Goal: Task Accomplishment & Management: Manage account settings

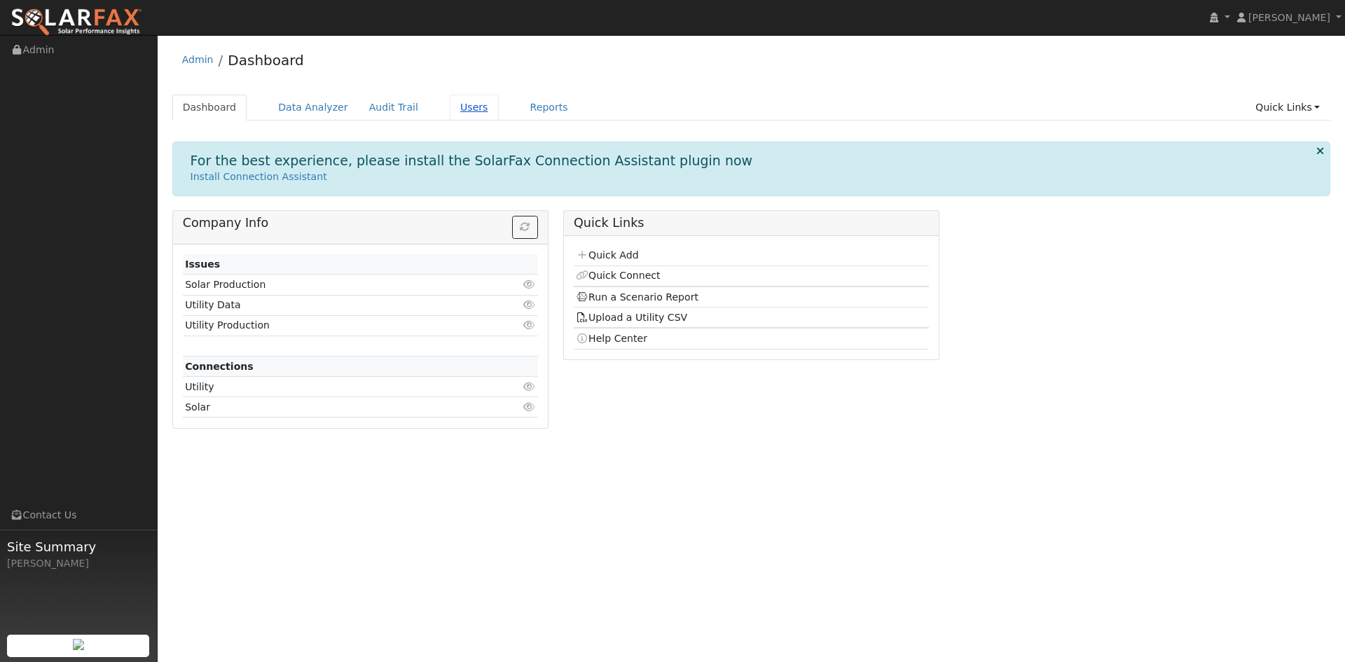
click at [499, 115] on link "Users" at bounding box center [474, 108] width 49 height 26
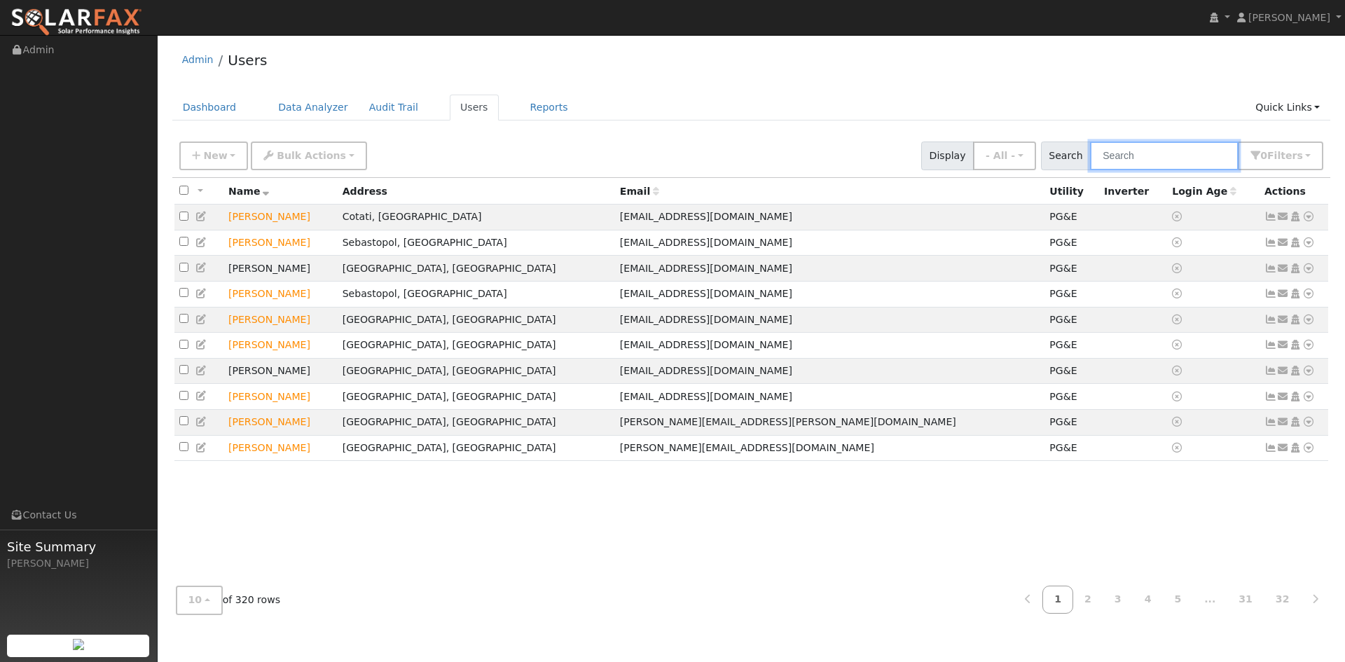
click at [1090, 170] on input "text" at bounding box center [1164, 155] width 148 height 29
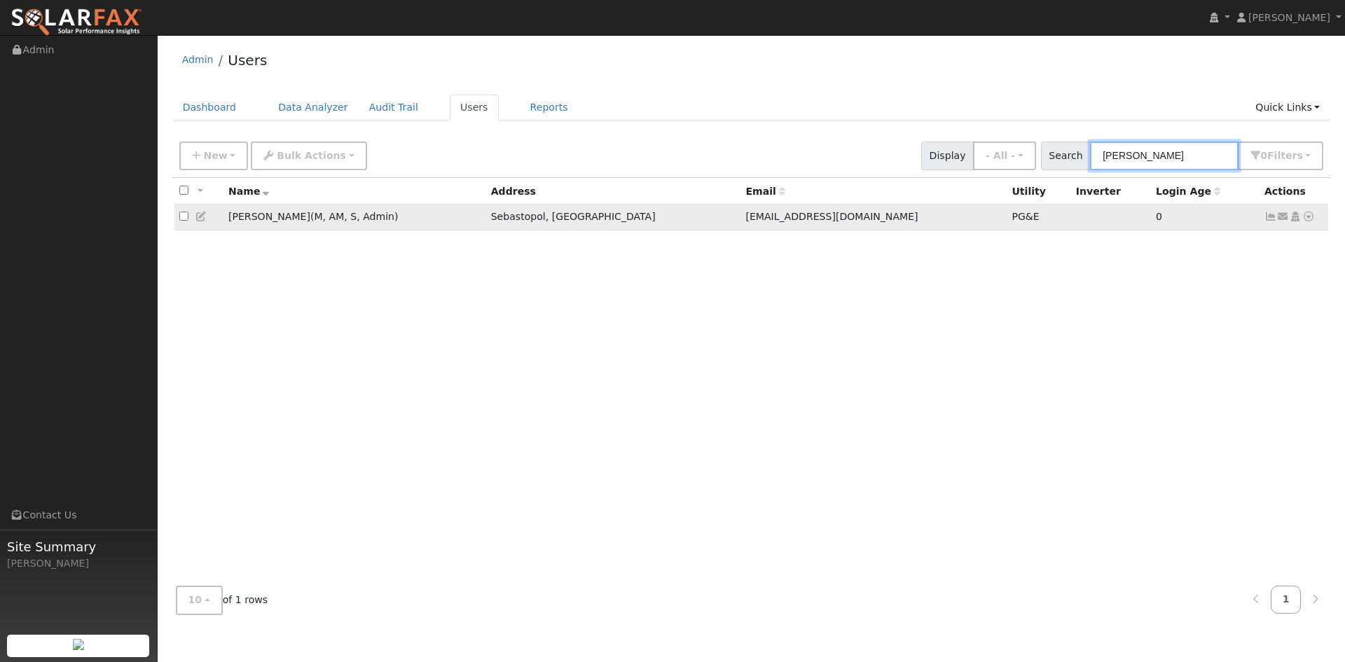
type input "jason jackson"
click at [205, 221] on icon at bounding box center [201, 216] width 13 height 10
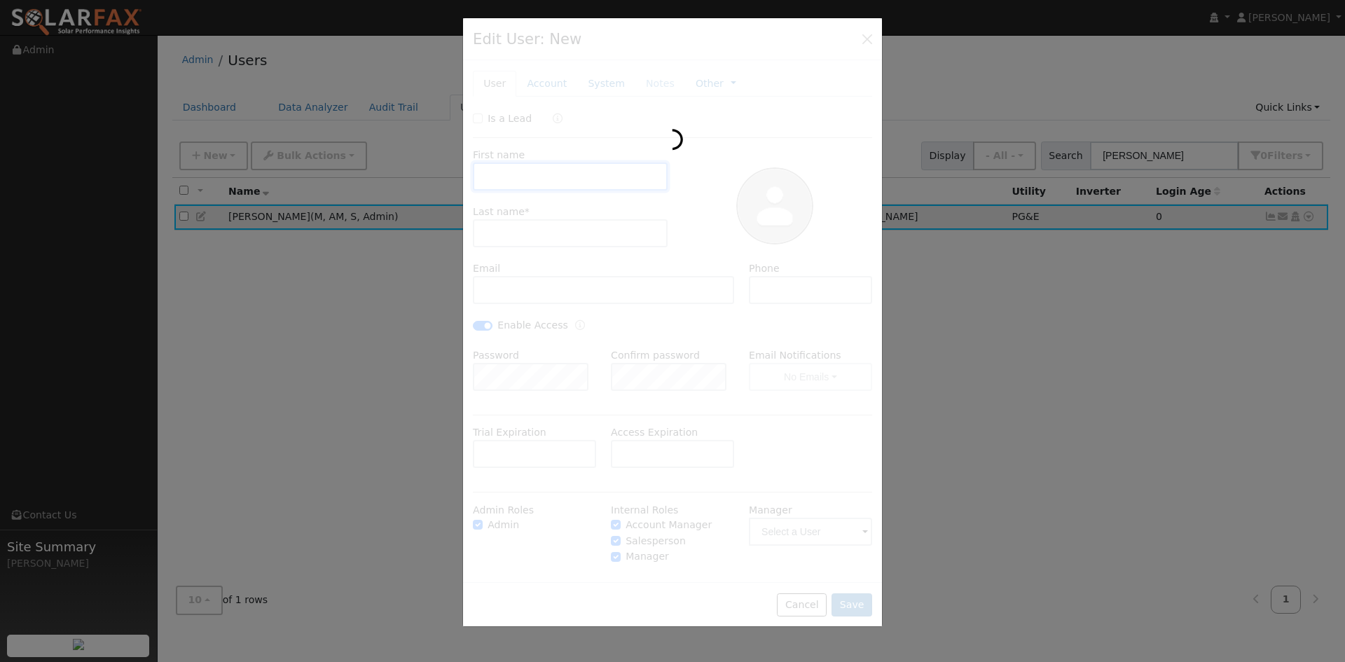
type input "Jason"
type input "Jackson"
type input "jjackson@vitalenergysolar.com"
checkbox input "true"
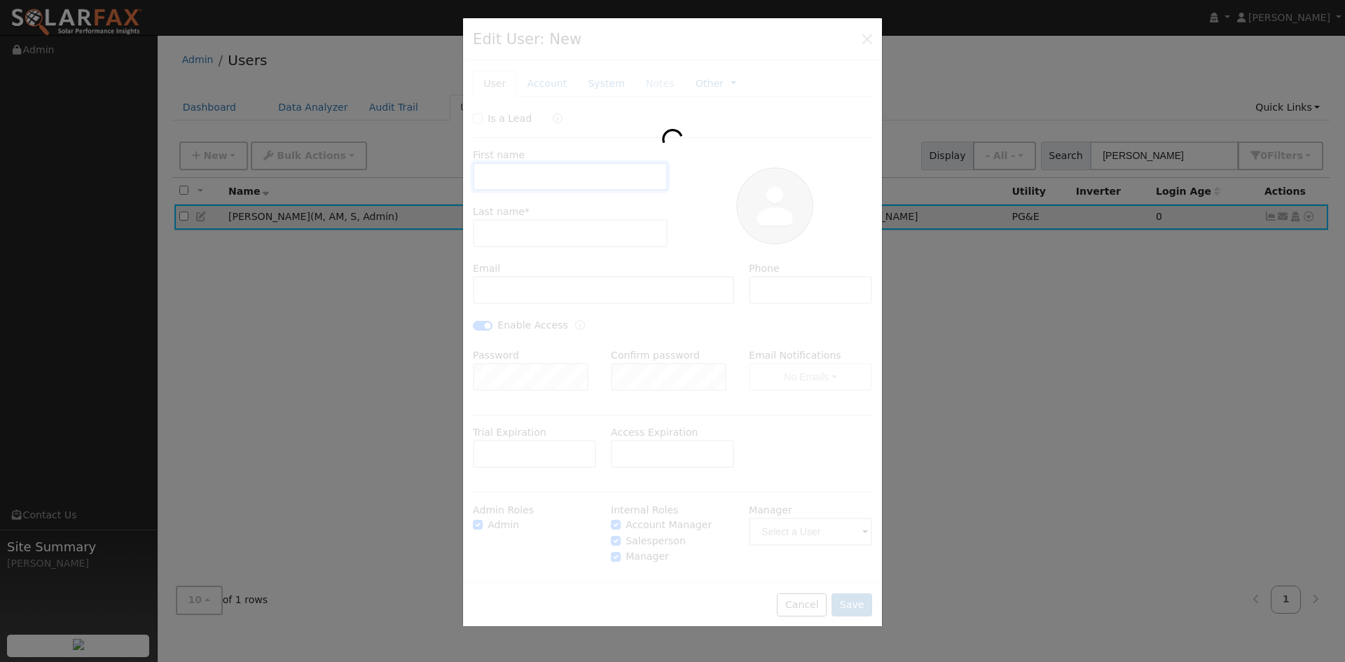
checkbox input "true"
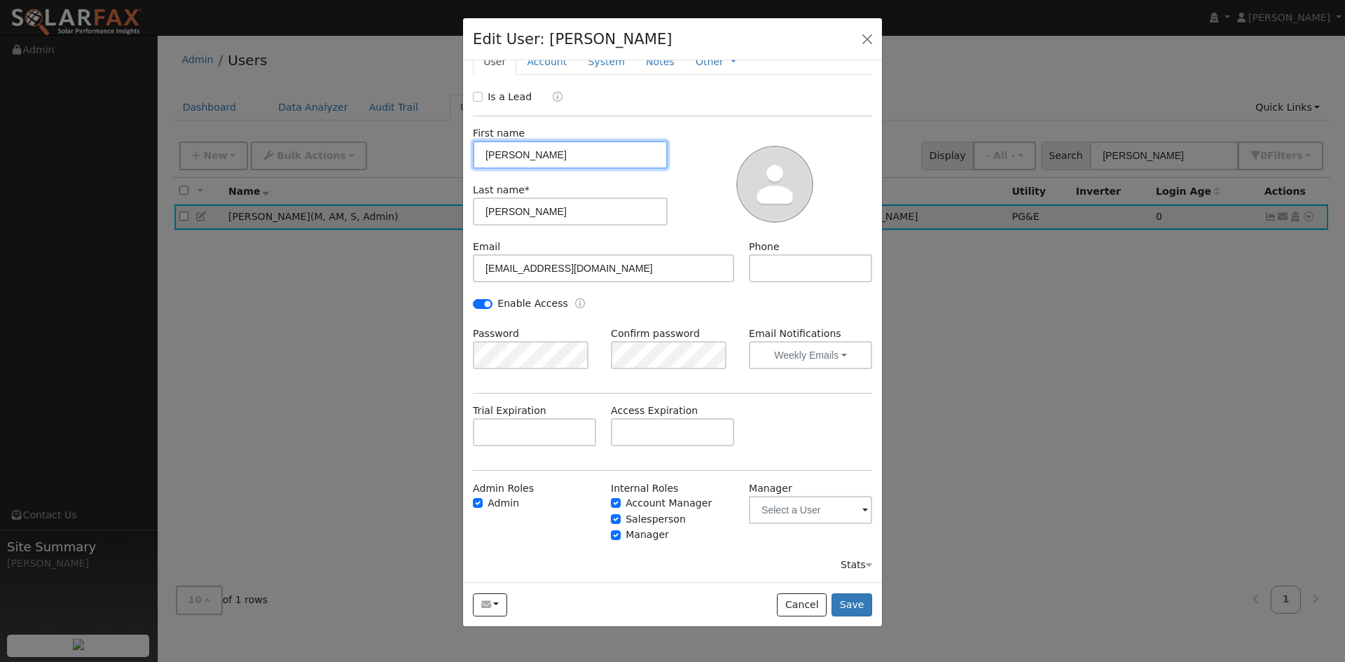
scroll to position [12, 0]
click at [805, 613] on button "Cancel" at bounding box center [802, 605] width 50 height 24
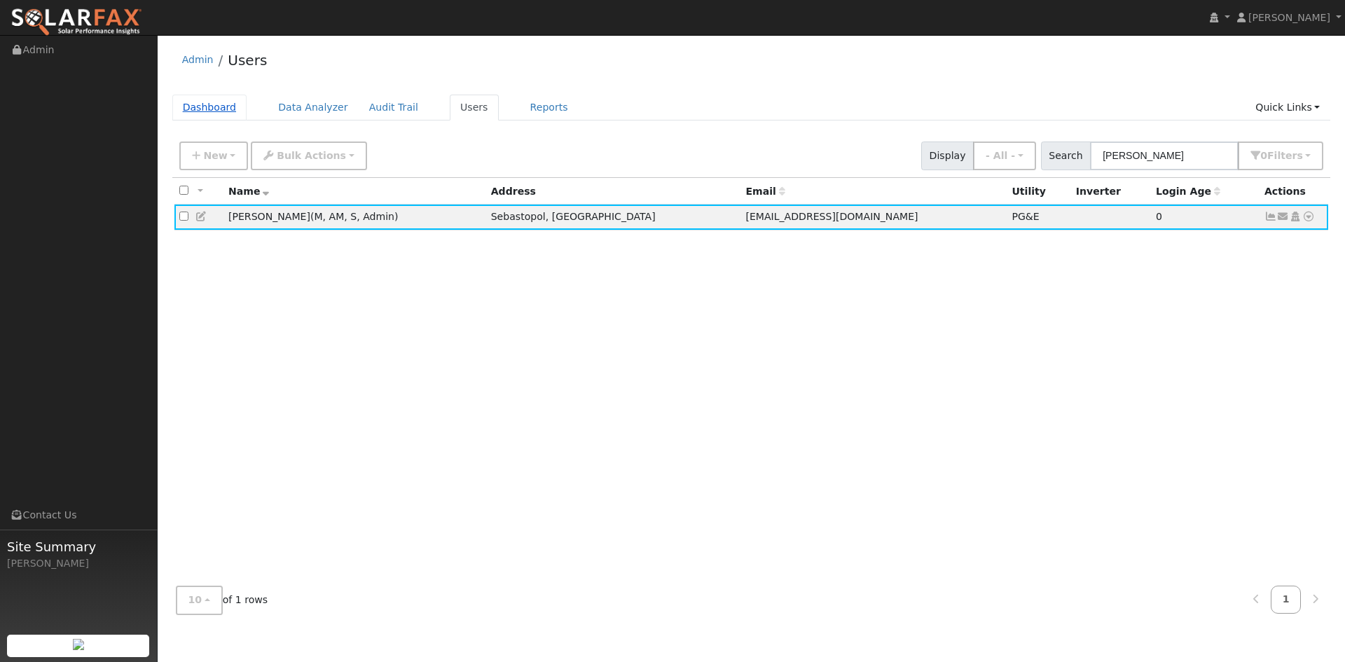
click at [244, 116] on link "Dashboard" at bounding box center [209, 108] width 75 height 26
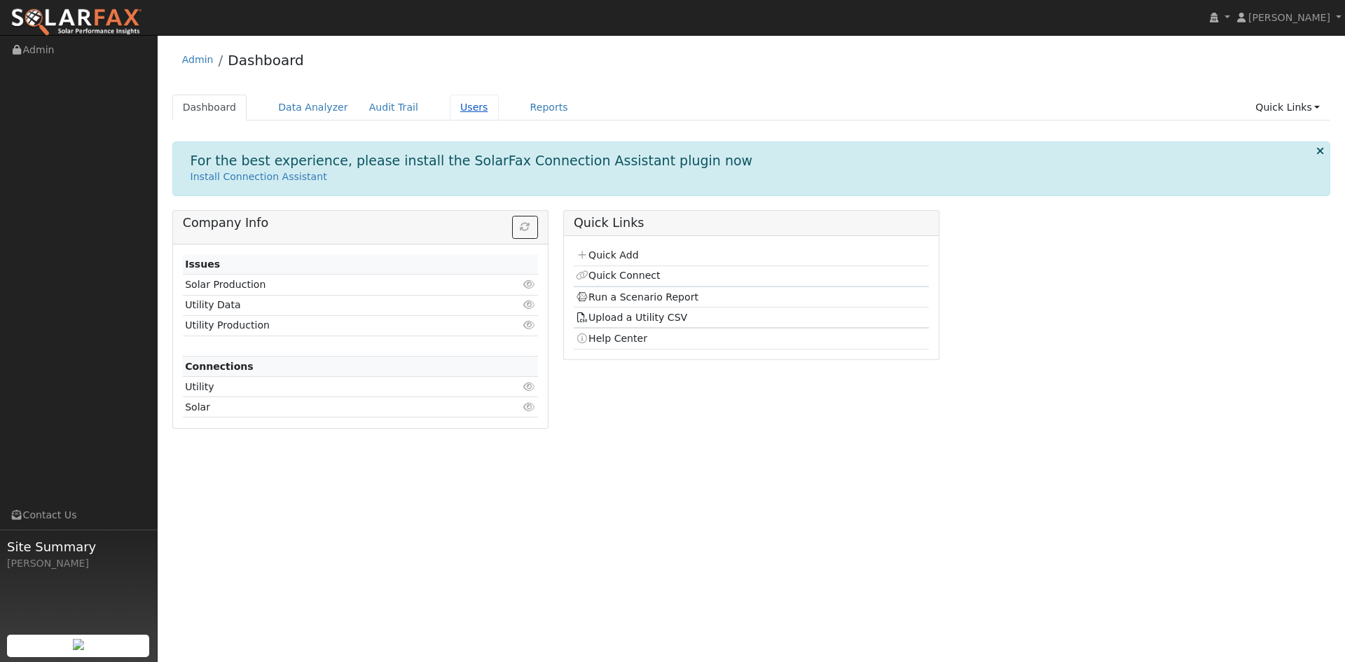
click at [499, 110] on link "Users" at bounding box center [474, 108] width 49 height 26
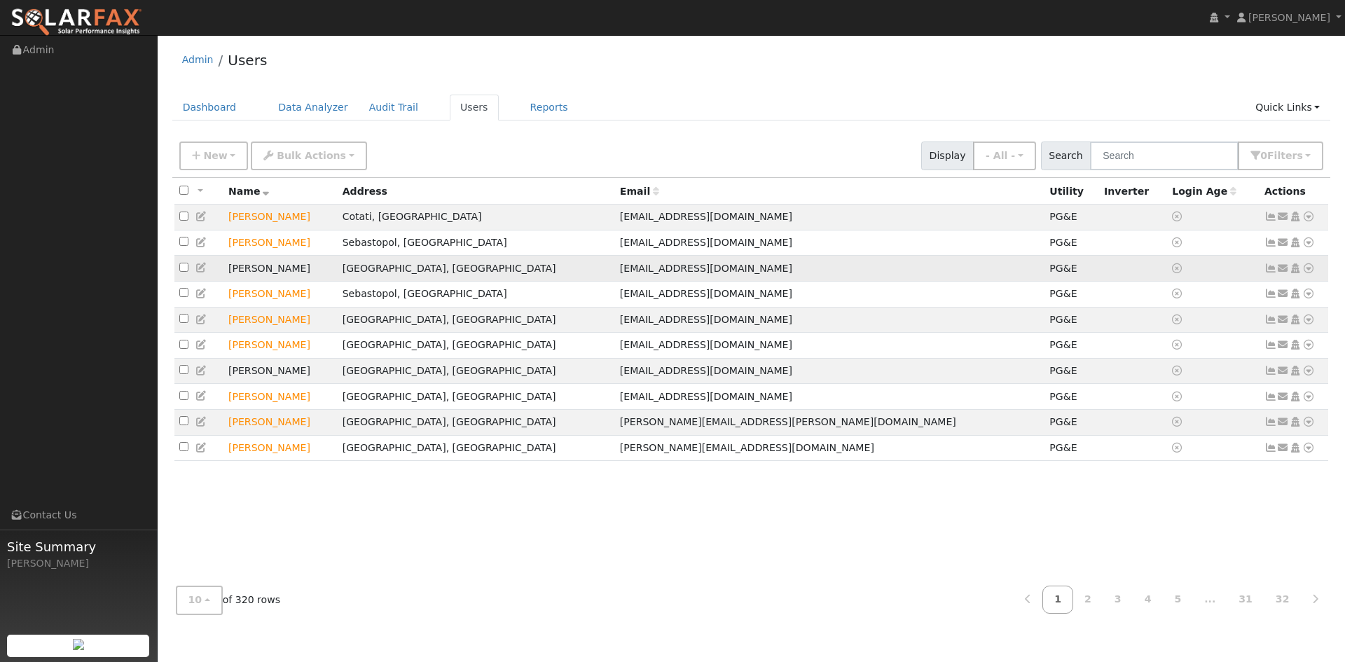
click at [204, 272] on icon at bounding box center [201, 268] width 13 height 10
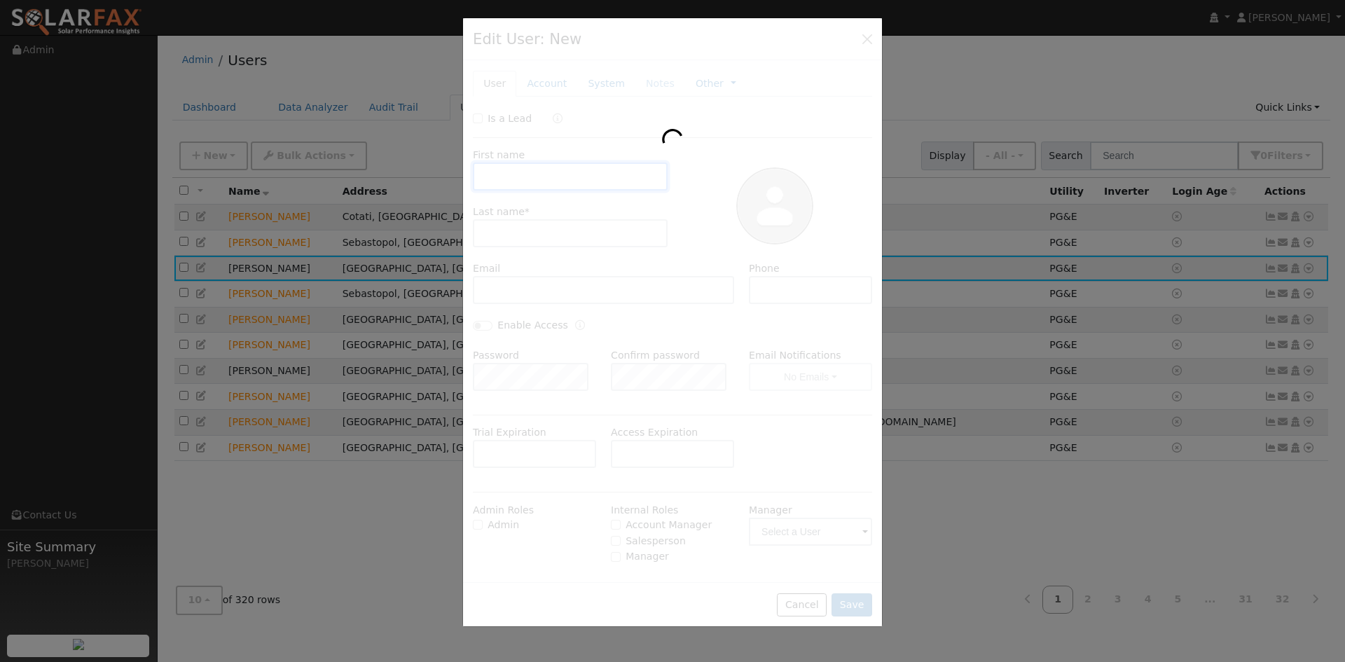
type input "Gil"
type input "Alcazar"
type input "[EMAIL_ADDRESS][DOMAIN_NAME]"
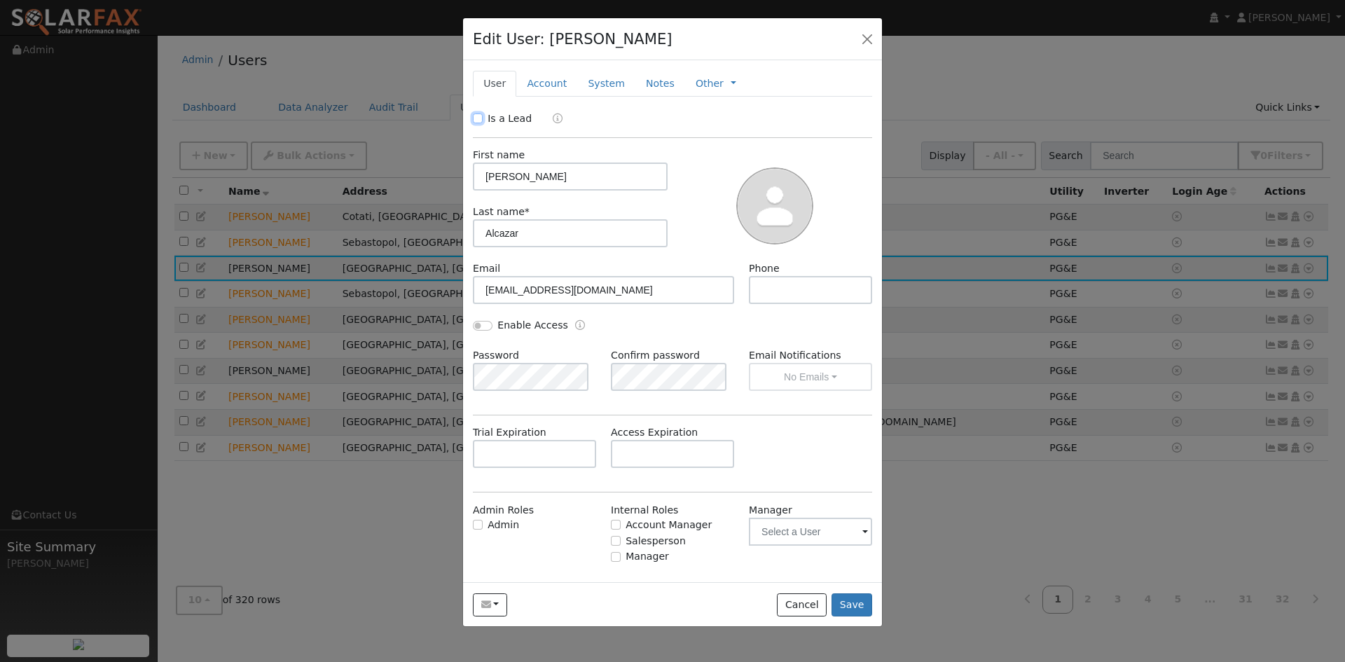
click at [482, 123] on input "Is a Lead" at bounding box center [478, 118] width 10 height 10
checkbox input "true"
click at [853, 617] on button "Save" at bounding box center [851, 605] width 41 height 24
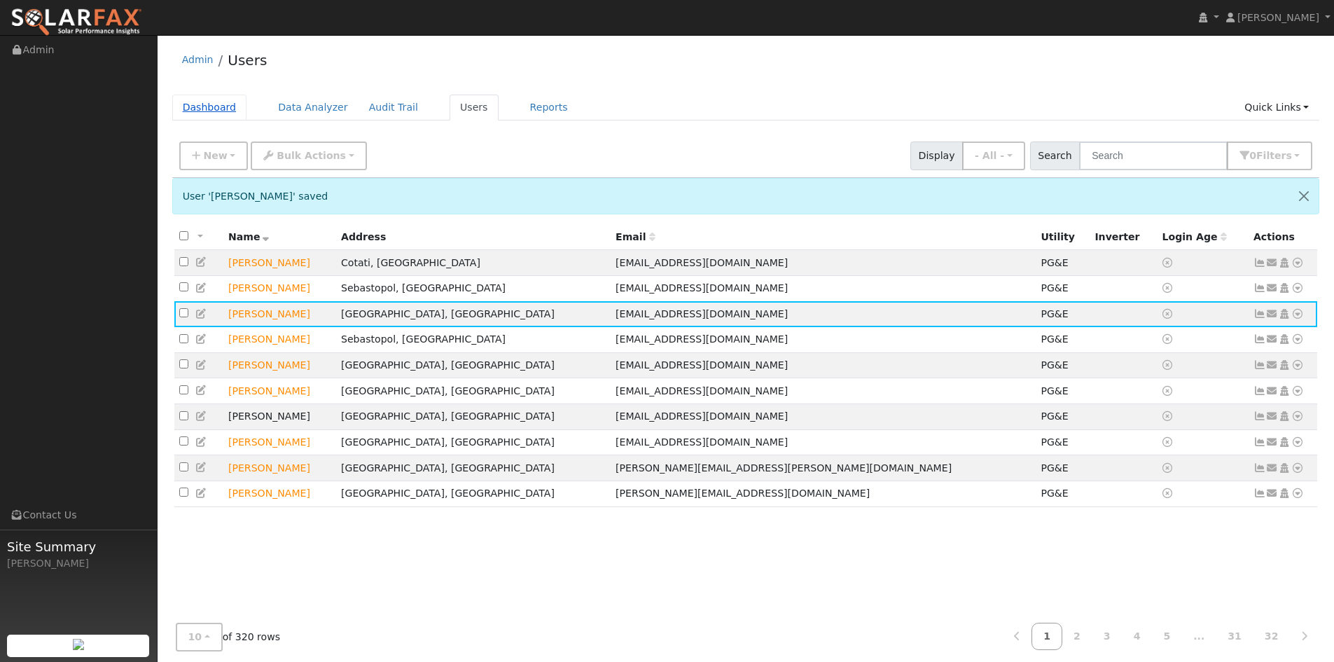
click at [221, 113] on link "Dashboard" at bounding box center [209, 108] width 75 height 26
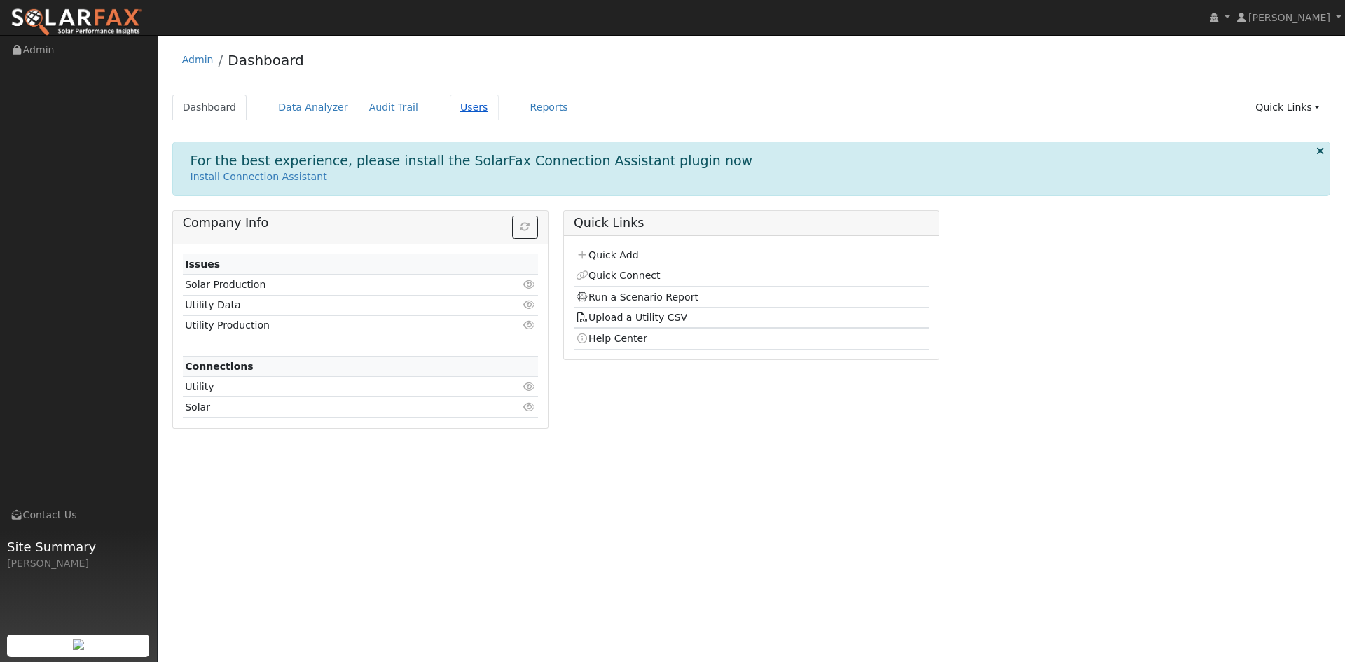
click at [499, 112] on link "Users" at bounding box center [474, 108] width 49 height 26
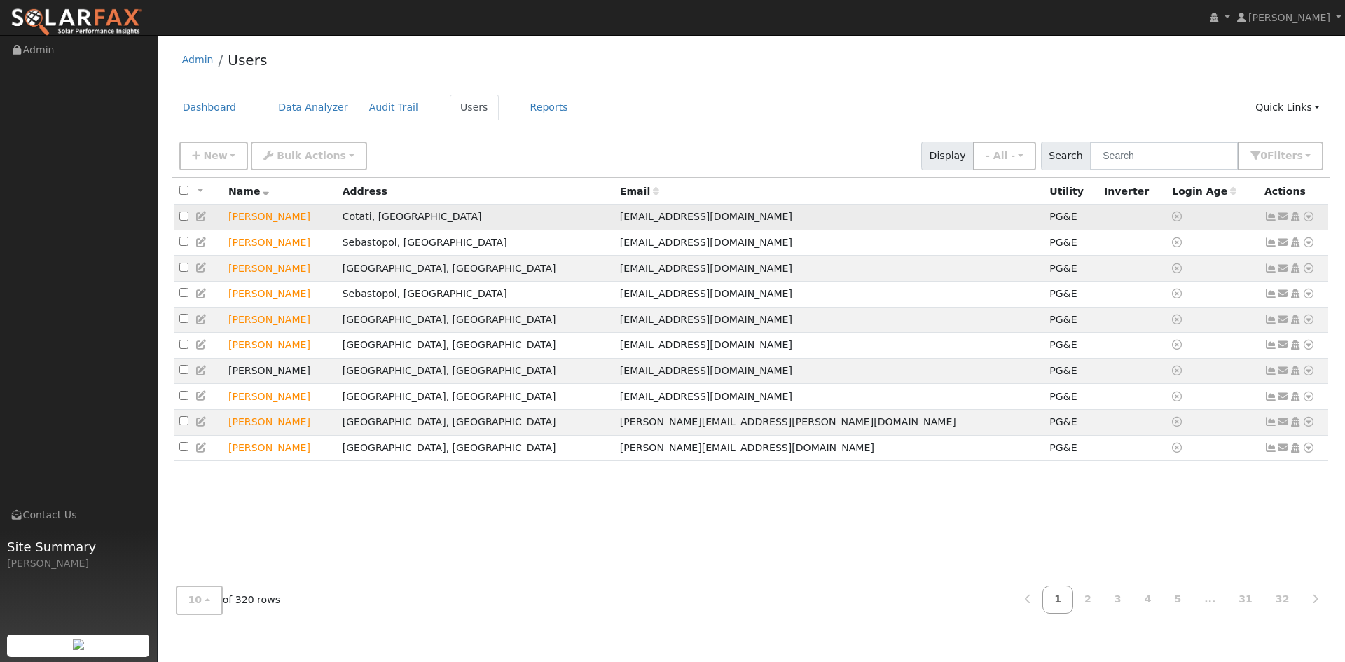
click at [208, 221] on icon at bounding box center [201, 216] width 13 height 10
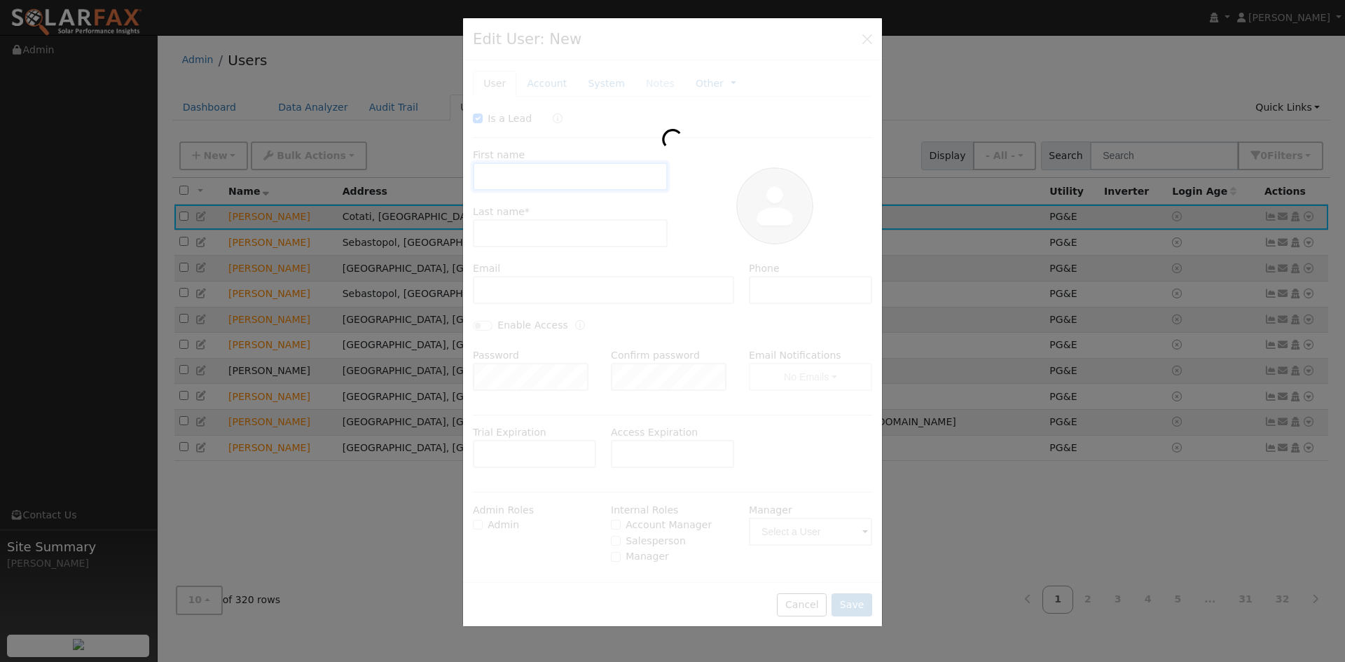
checkbox input "true"
type input "[PERSON_NAME]"
type input "[EMAIL_ADDRESS][DOMAIN_NAME]"
type input "[PHONE_NUMBER]"
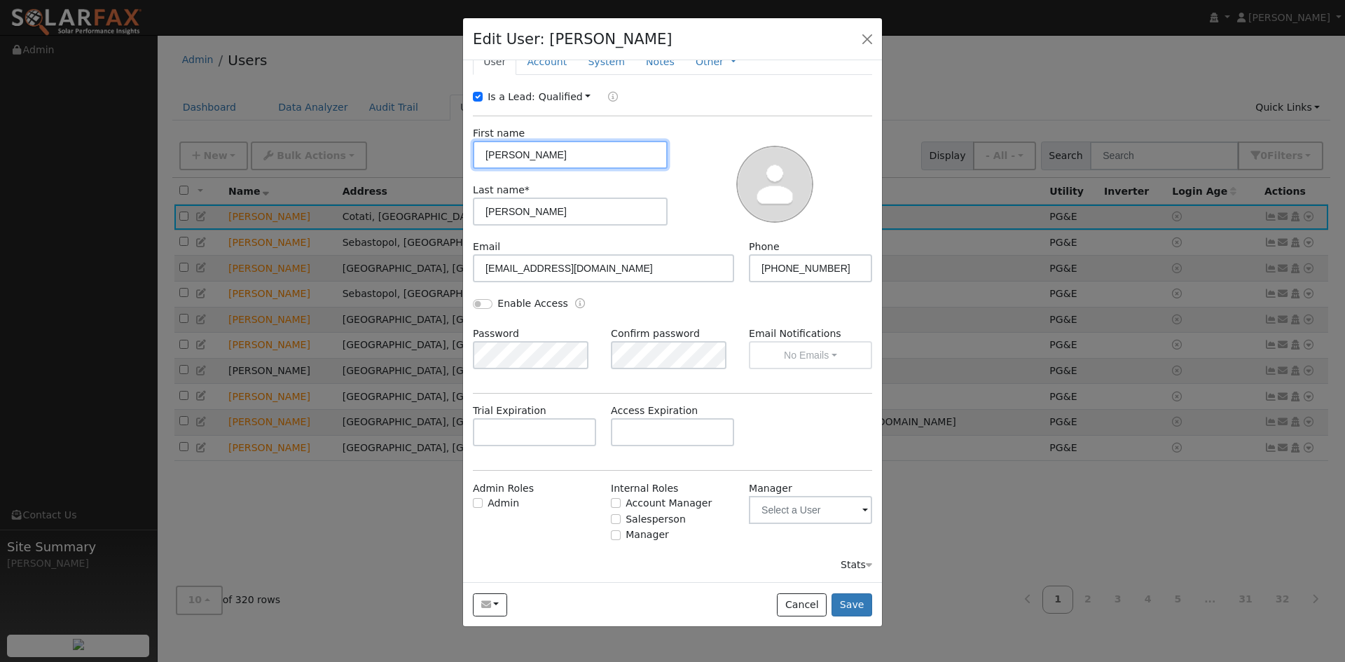
scroll to position [97, 0]
click at [827, 333] on div "Email Notifications No Emails No Emails Weekly Emails Monthly Emails" at bounding box center [810, 347] width 138 height 43
click at [784, 379] on div "Is a Lead: Qualified Unqualified Qualified First name [PERSON_NAME] Last name *…" at bounding box center [672, 331] width 399 height 483
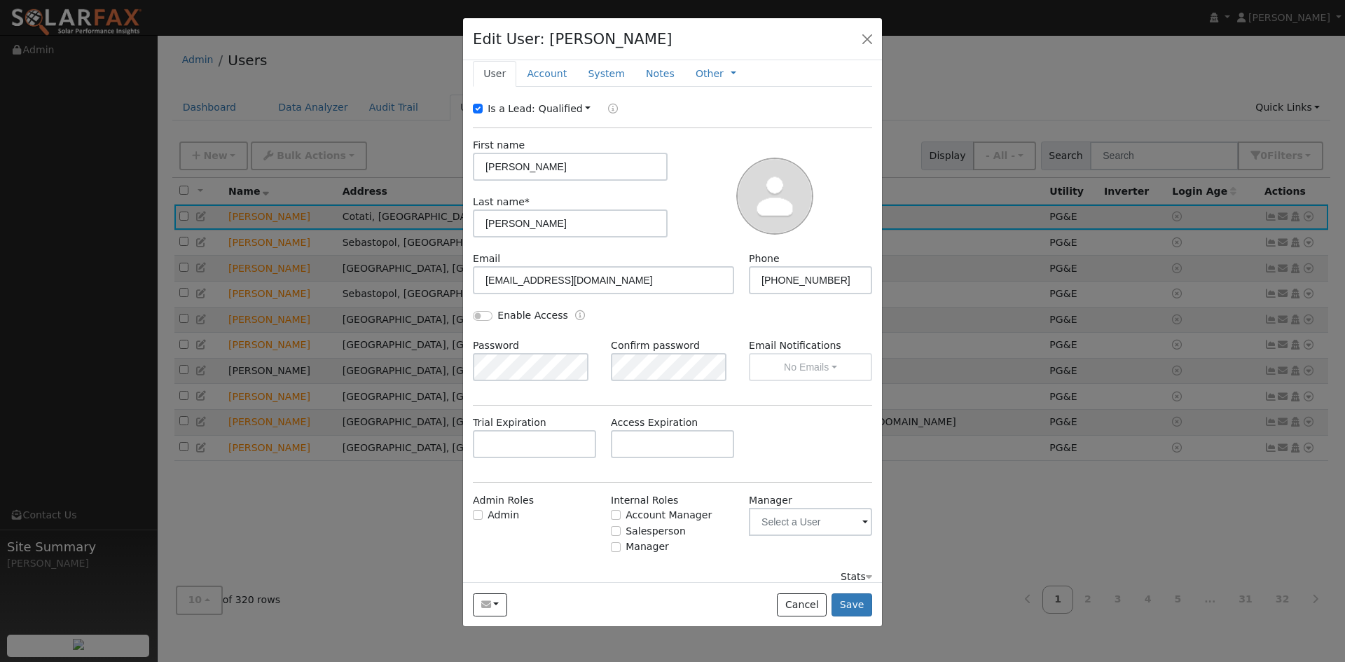
scroll to position [0, 0]
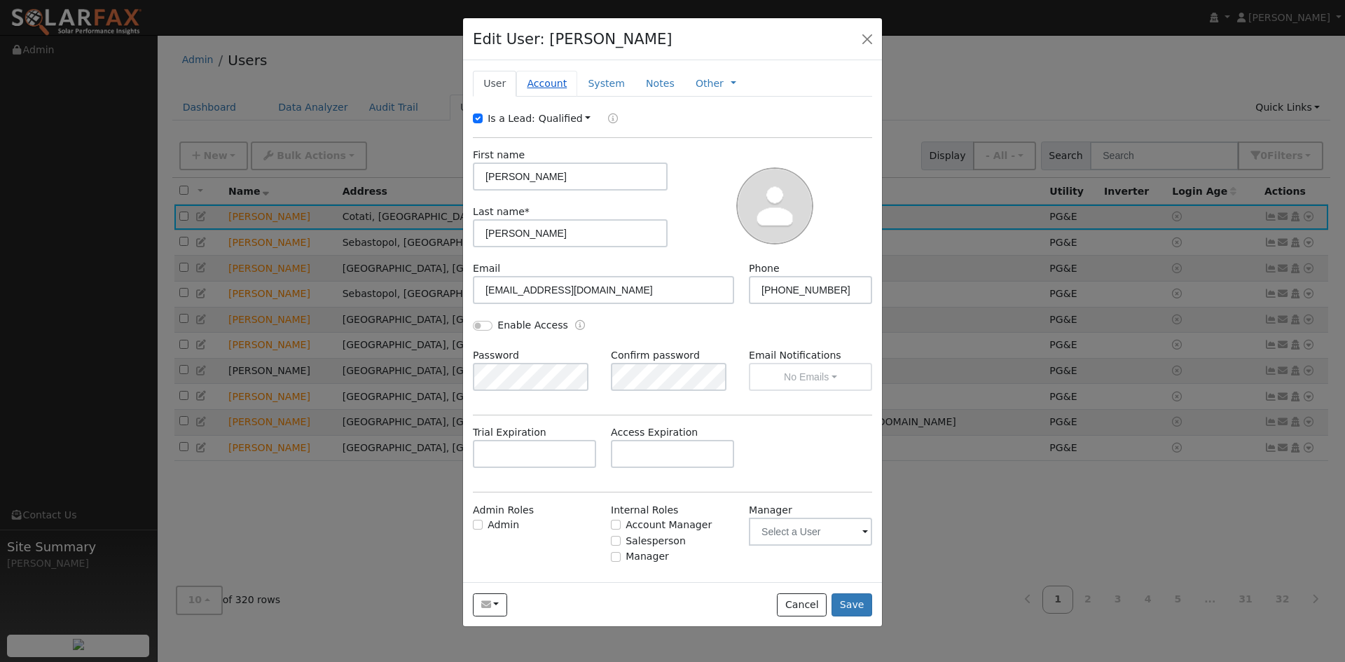
click at [568, 90] on link "Account" at bounding box center [546, 84] width 61 height 26
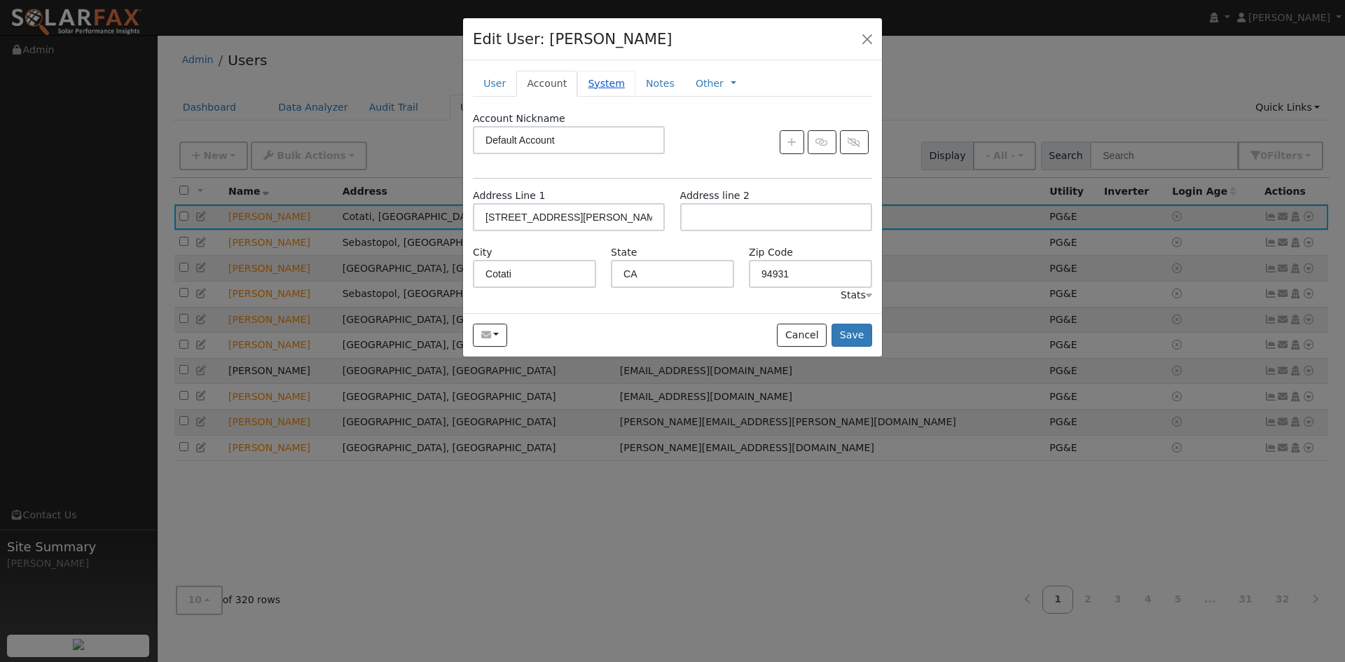
click at [620, 97] on link "System" at bounding box center [606, 84] width 58 height 26
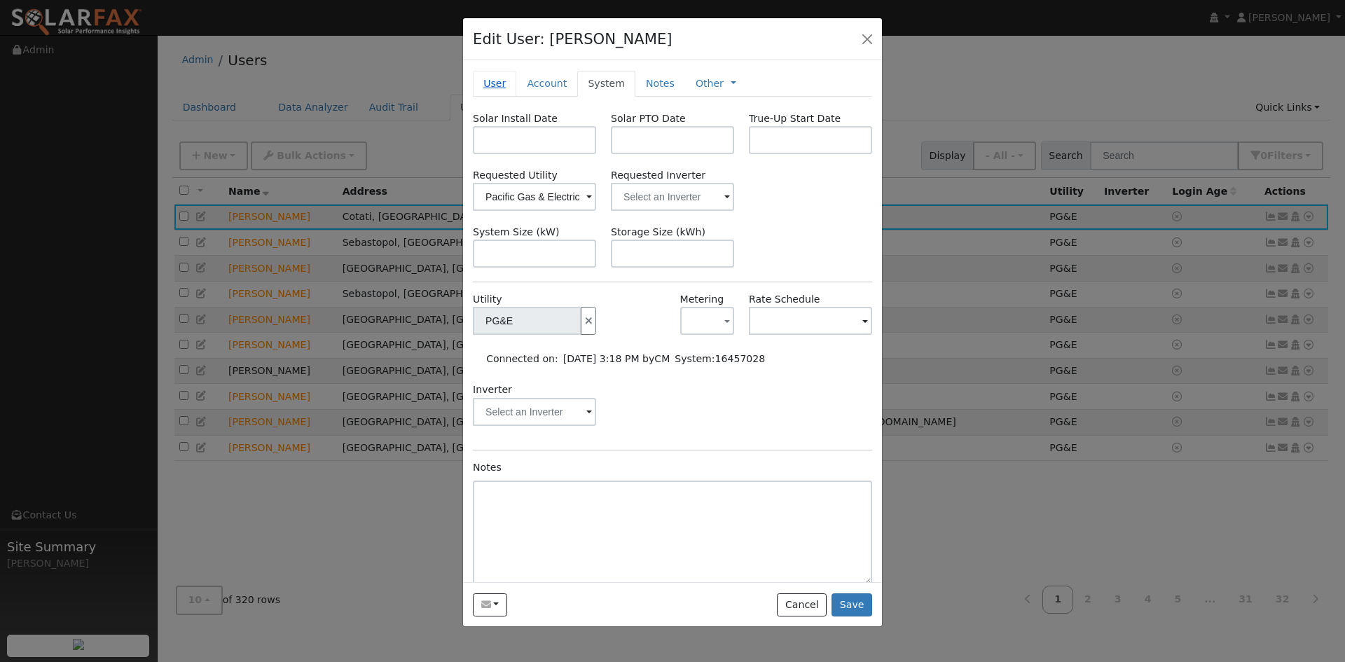
click at [495, 97] on link "User" at bounding box center [494, 84] width 43 height 26
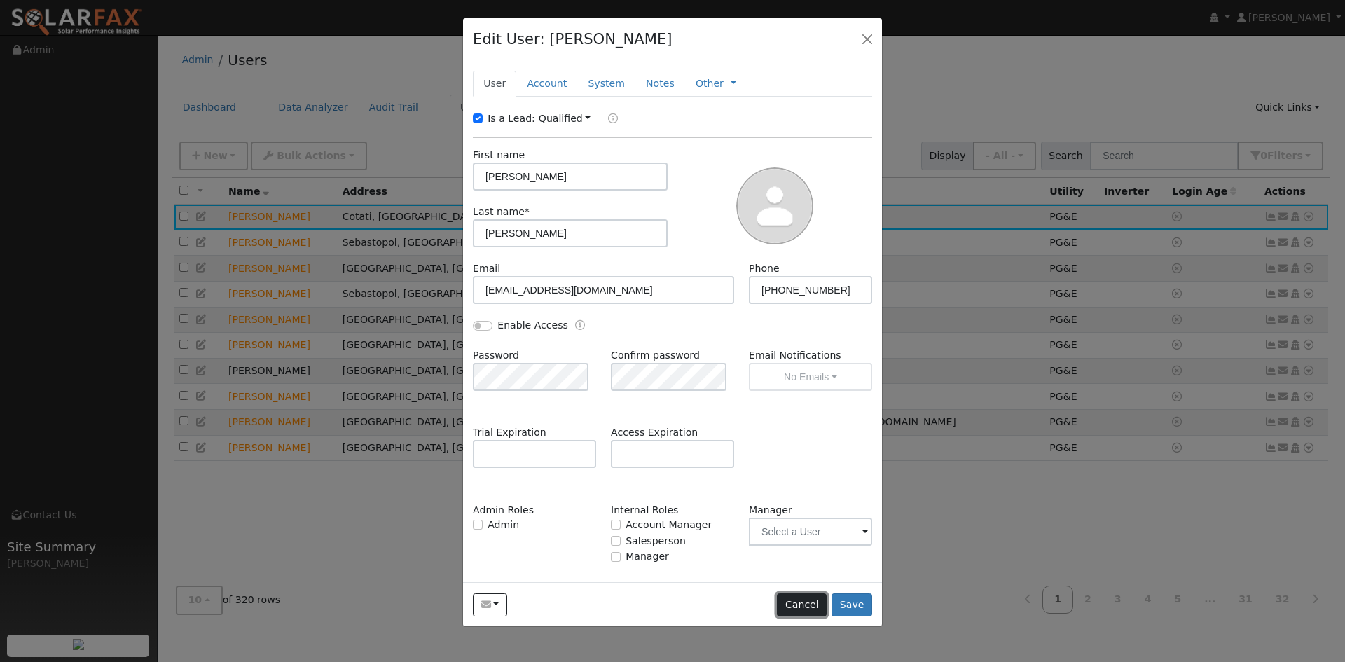
click at [801, 617] on button "Cancel" at bounding box center [802, 605] width 50 height 24
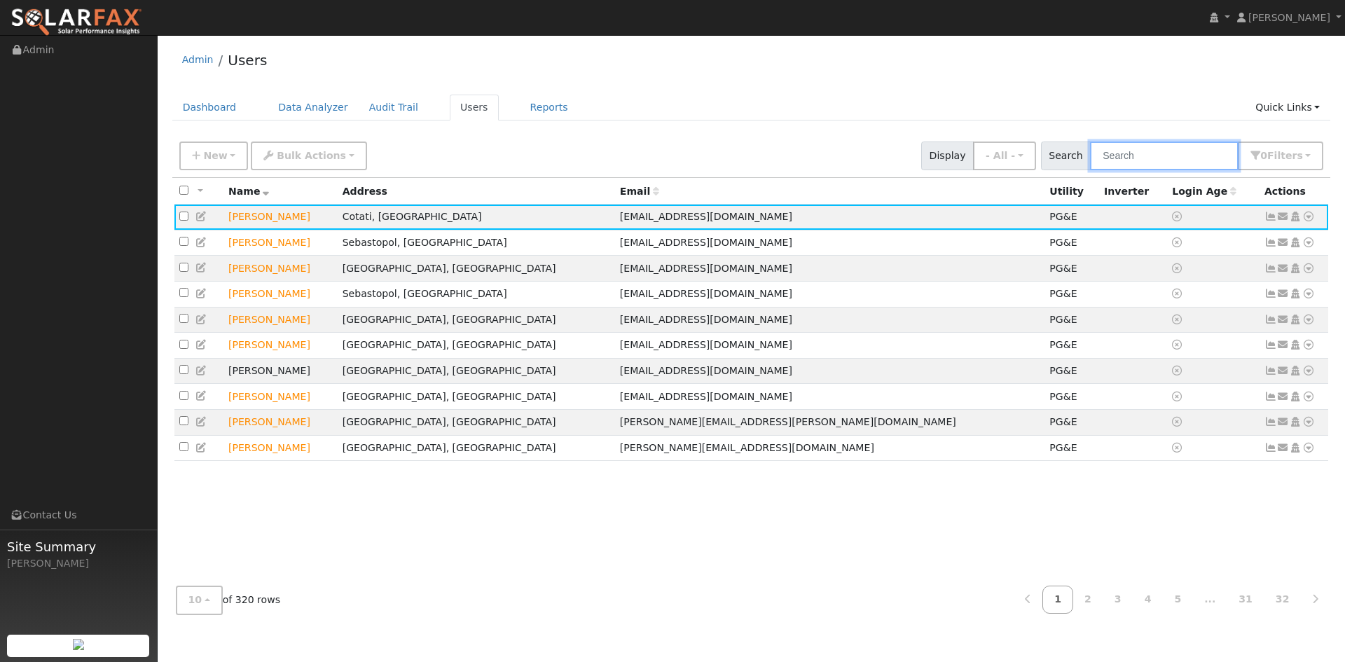
click at [1102, 165] on input "text" at bounding box center [1164, 155] width 148 height 29
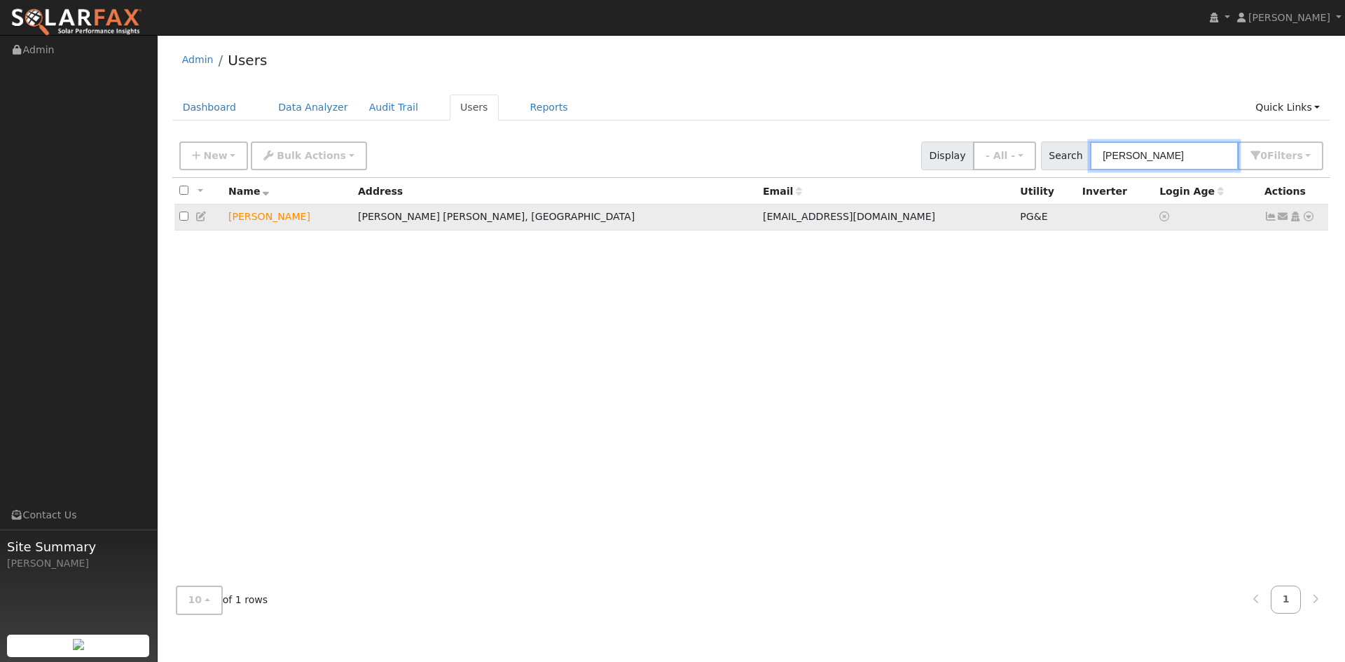
type input "[PERSON_NAME]"
click at [202, 221] on icon at bounding box center [201, 216] width 13 height 10
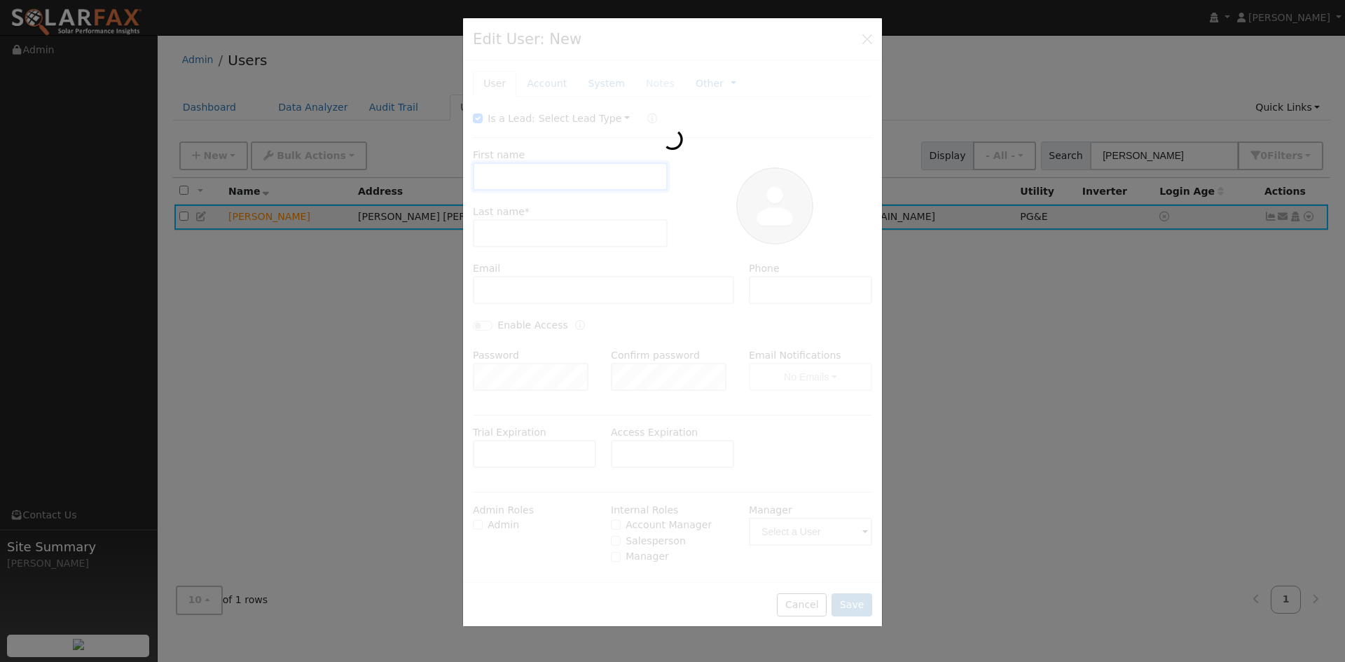
type input "[PERSON_NAME]"
type input "Mayo"
type input "[EMAIL_ADDRESS][DOMAIN_NAME]"
type input "[PHONE_NUMBER]"
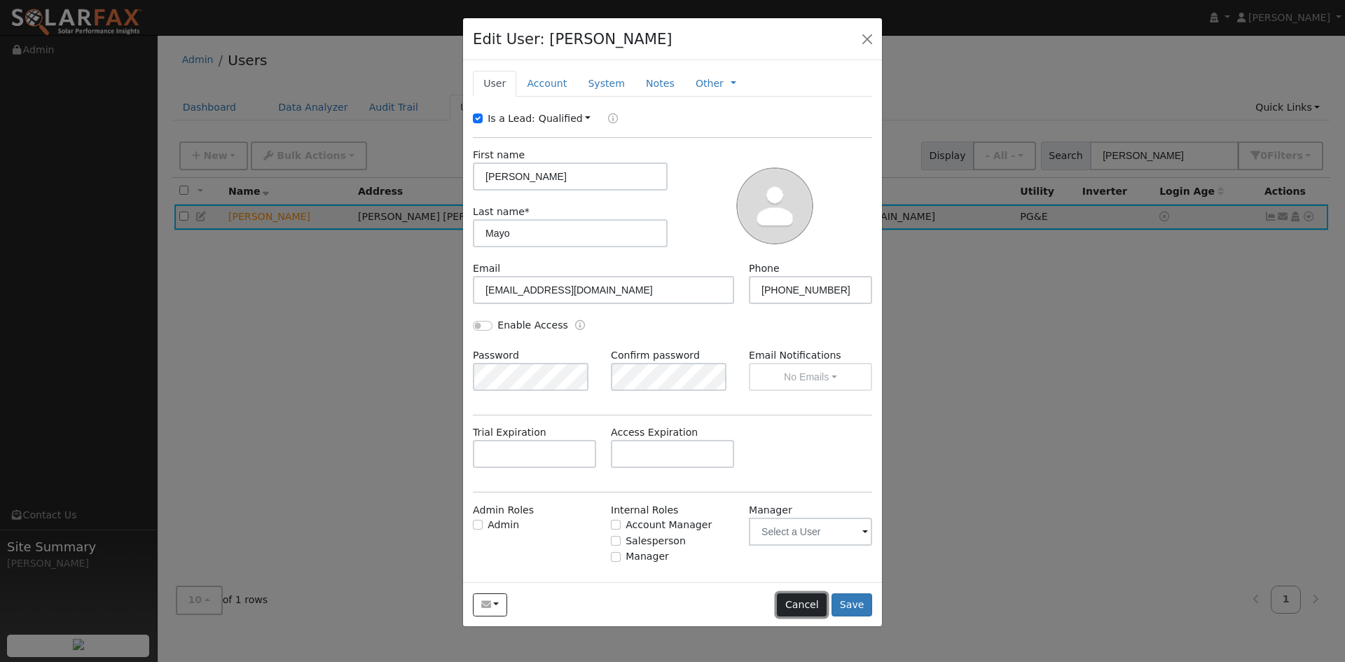
click at [782, 617] on button "Cancel" at bounding box center [802, 605] width 50 height 24
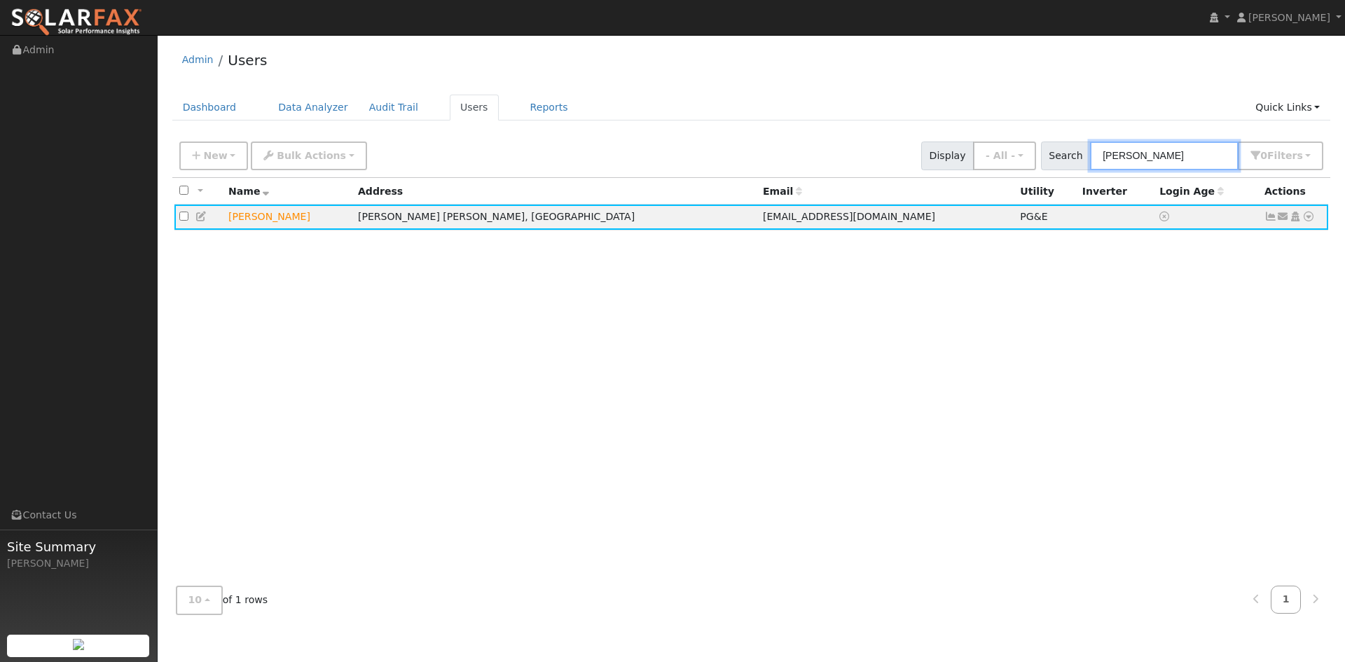
drag, startPoint x: 1121, startPoint y: 170, endPoint x: 1054, endPoint y: 167, distance: 67.3
click at [1090, 167] on input "[PERSON_NAME]" at bounding box center [1164, 155] width 148 height 29
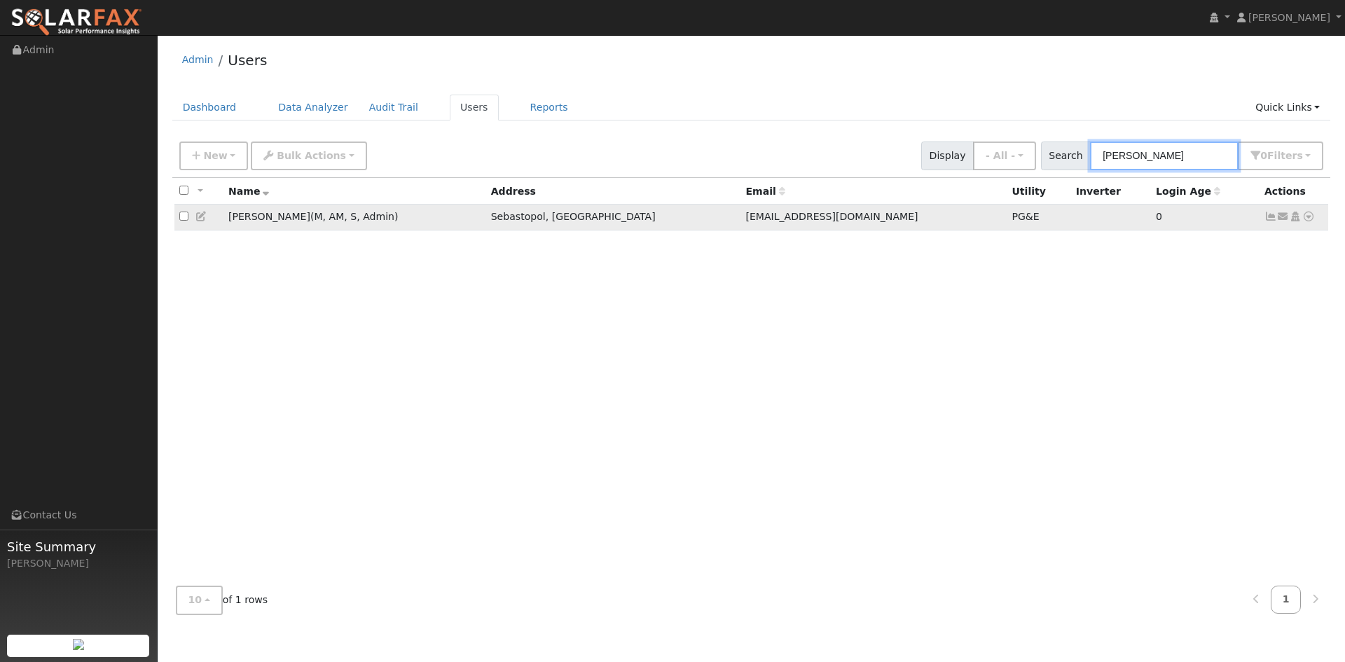
type input "[PERSON_NAME]"
click at [208, 221] on icon at bounding box center [201, 216] width 13 height 10
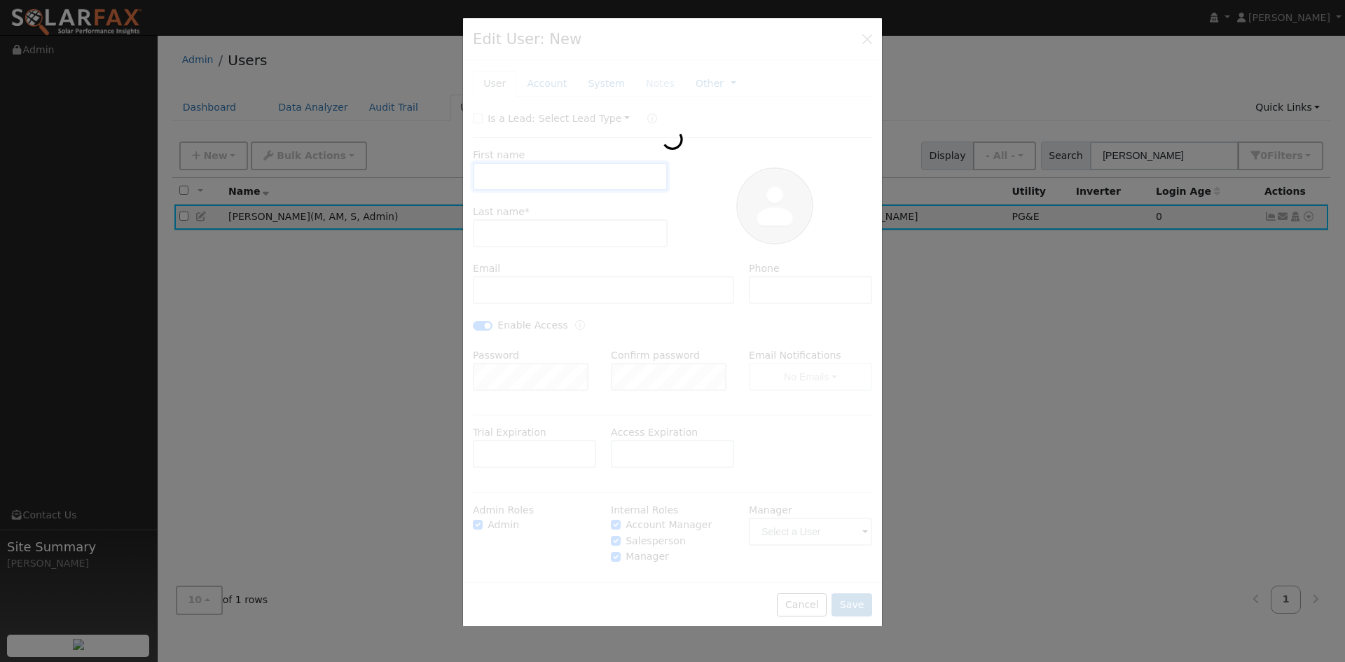
checkbox input "false"
type input "[PERSON_NAME]"
type input "[EMAIL_ADDRESS][DOMAIN_NAME]"
checkbox input "true"
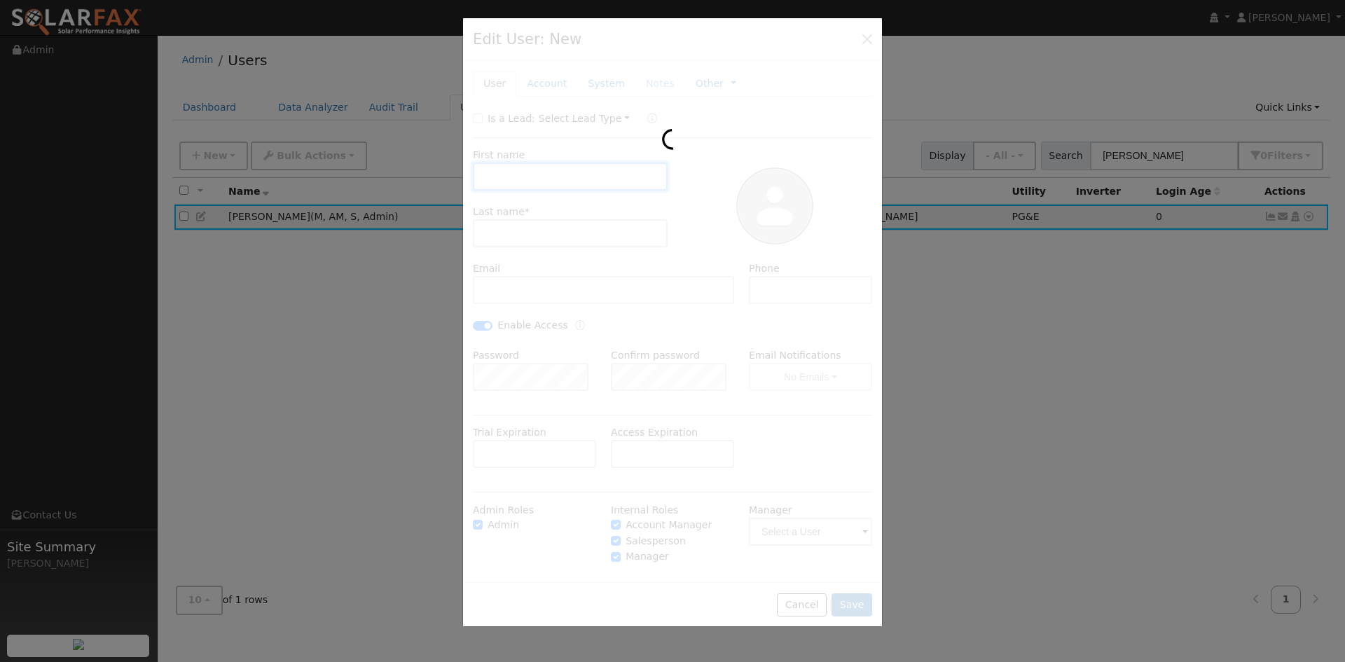
checkbox input "true"
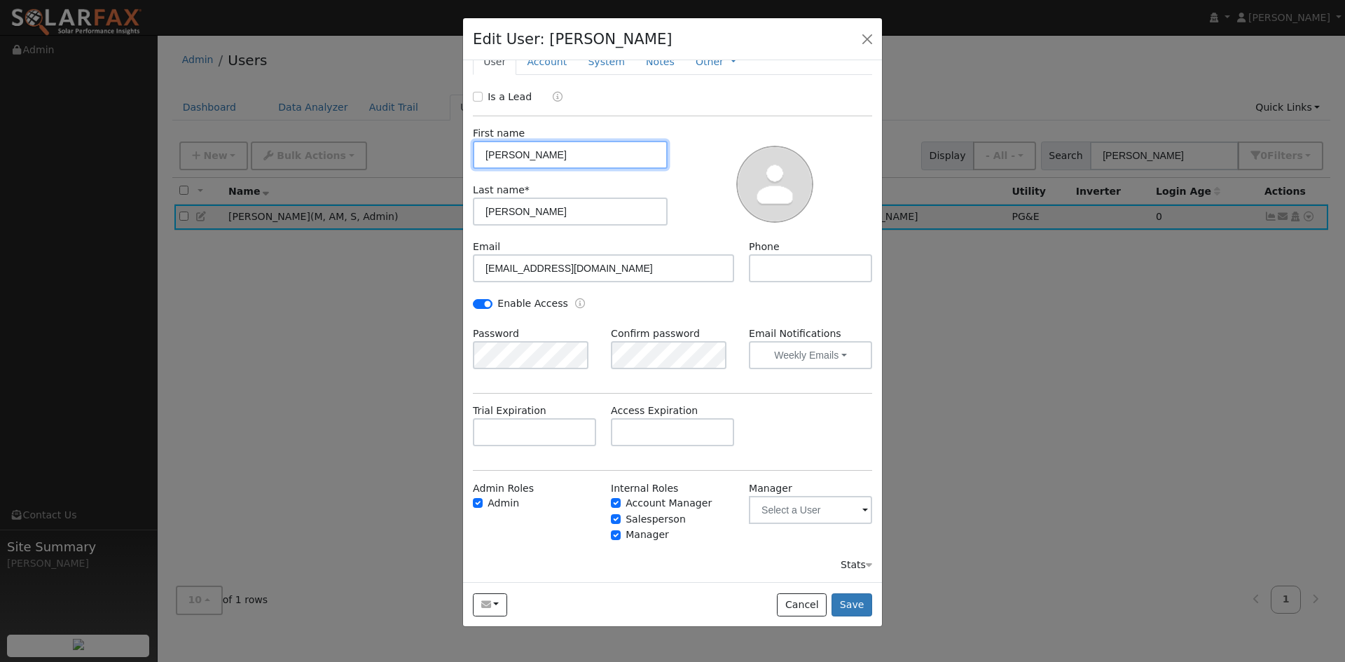
scroll to position [12, 0]
click at [821, 496] on input "text" at bounding box center [810, 510] width 123 height 28
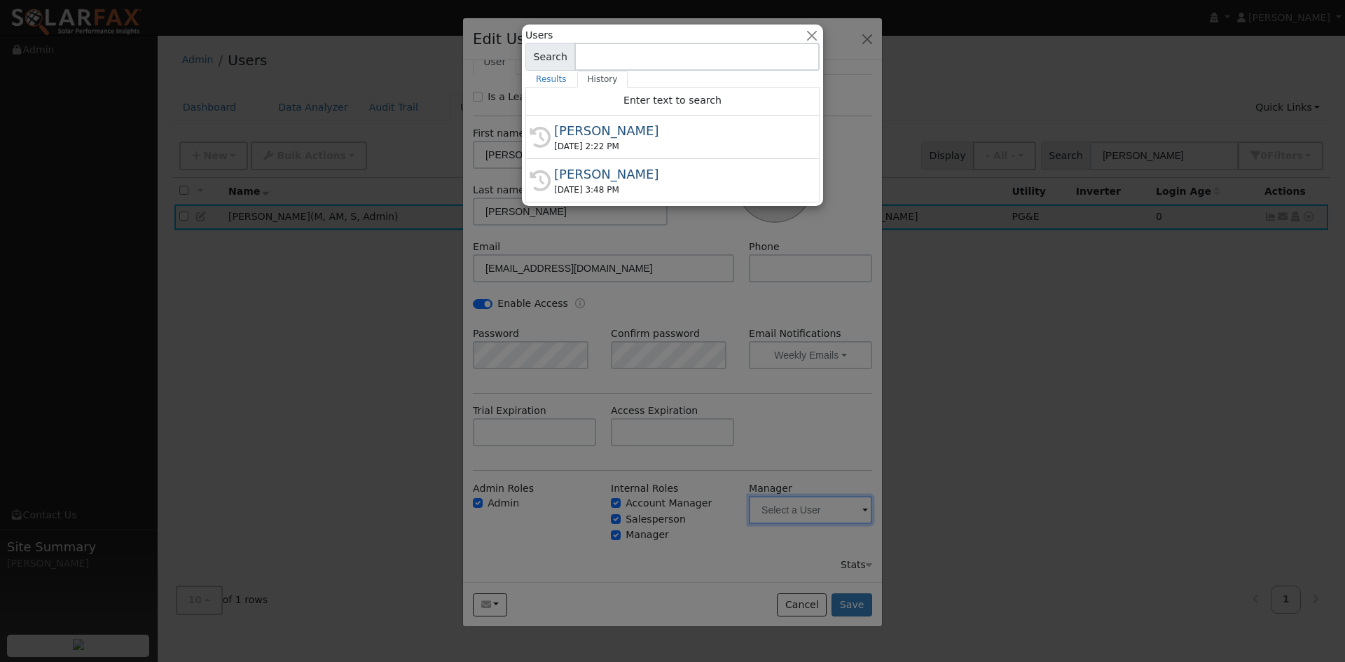
click at [782, 429] on div at bounding box center [672, 331] width 1345 height 662
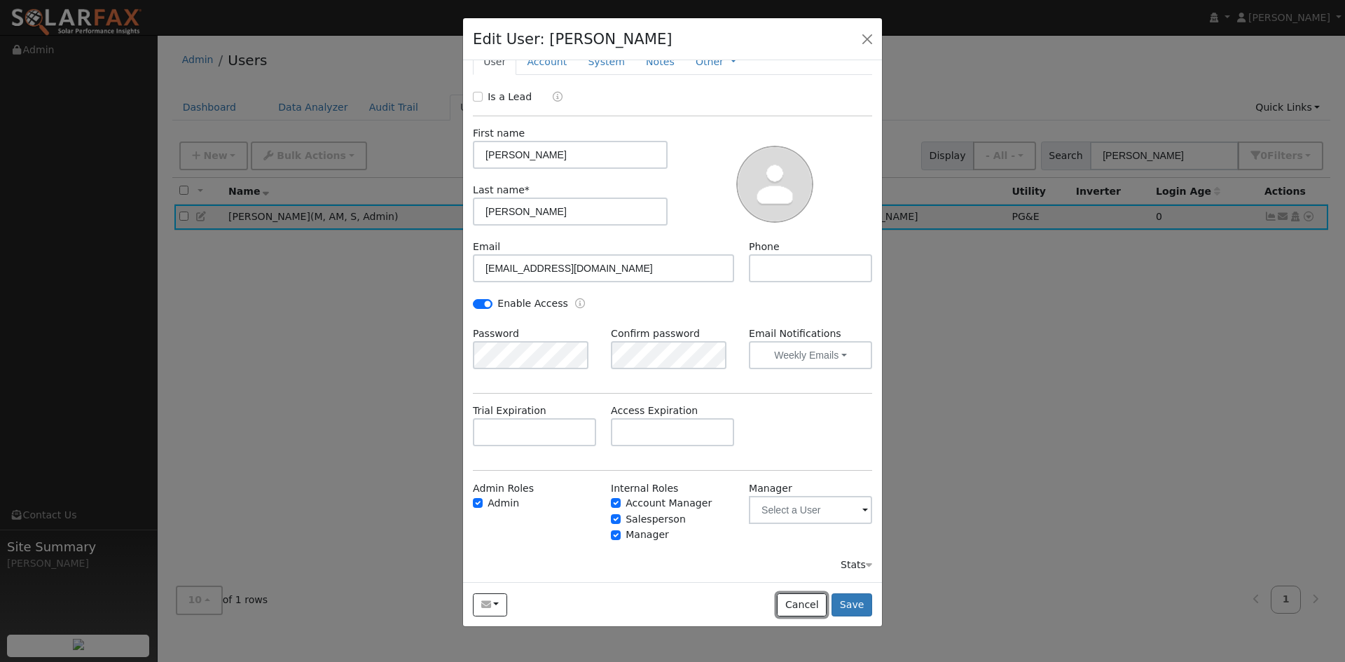
click at [787, 611] on button "Cancel" at bounding box center [802, 605] width 50 height 24
